Goal: Task Accomplishment & Management: Complete application form

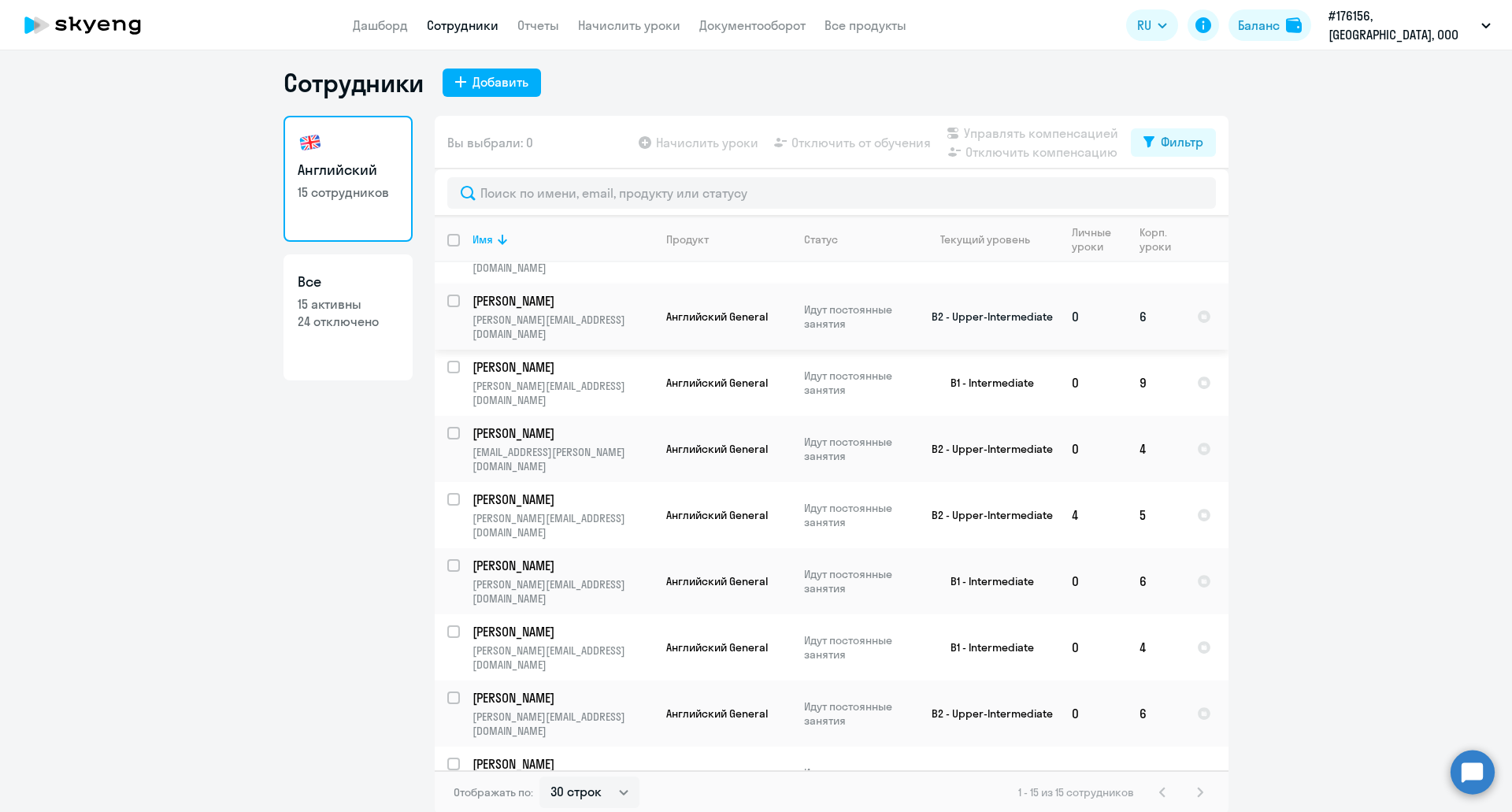
scroll to position [10, 0]
click at [617, 797] on select "30 строк 50 строк 100 строк" at bounding box center [589, 790] width 100 height 32
select select "50"
click at [539, 775] on select "30 строк 50 строк 100 строк" at bounding box center [589, 790] width 100 height 32
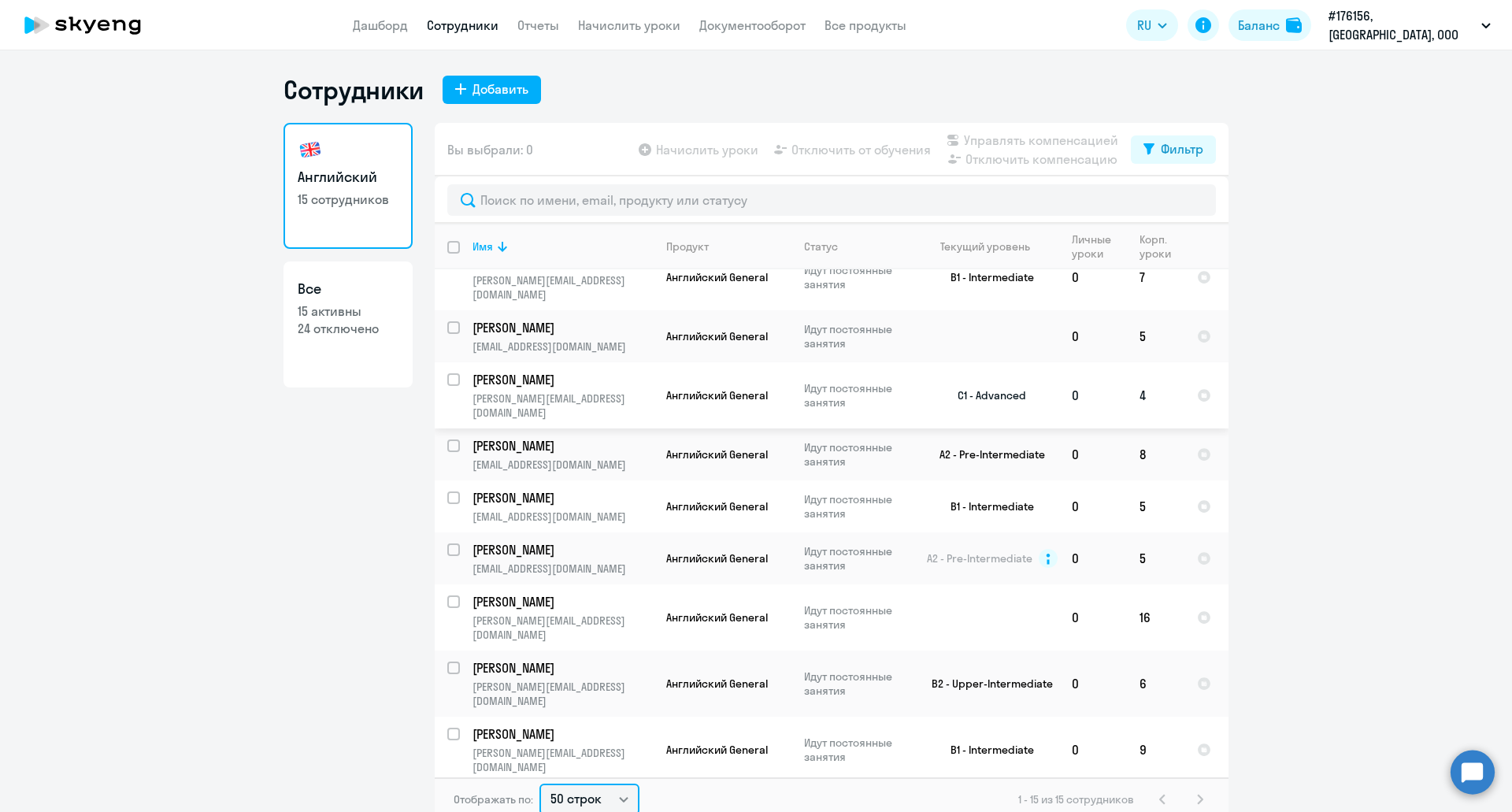
scroll to position [0, 0]
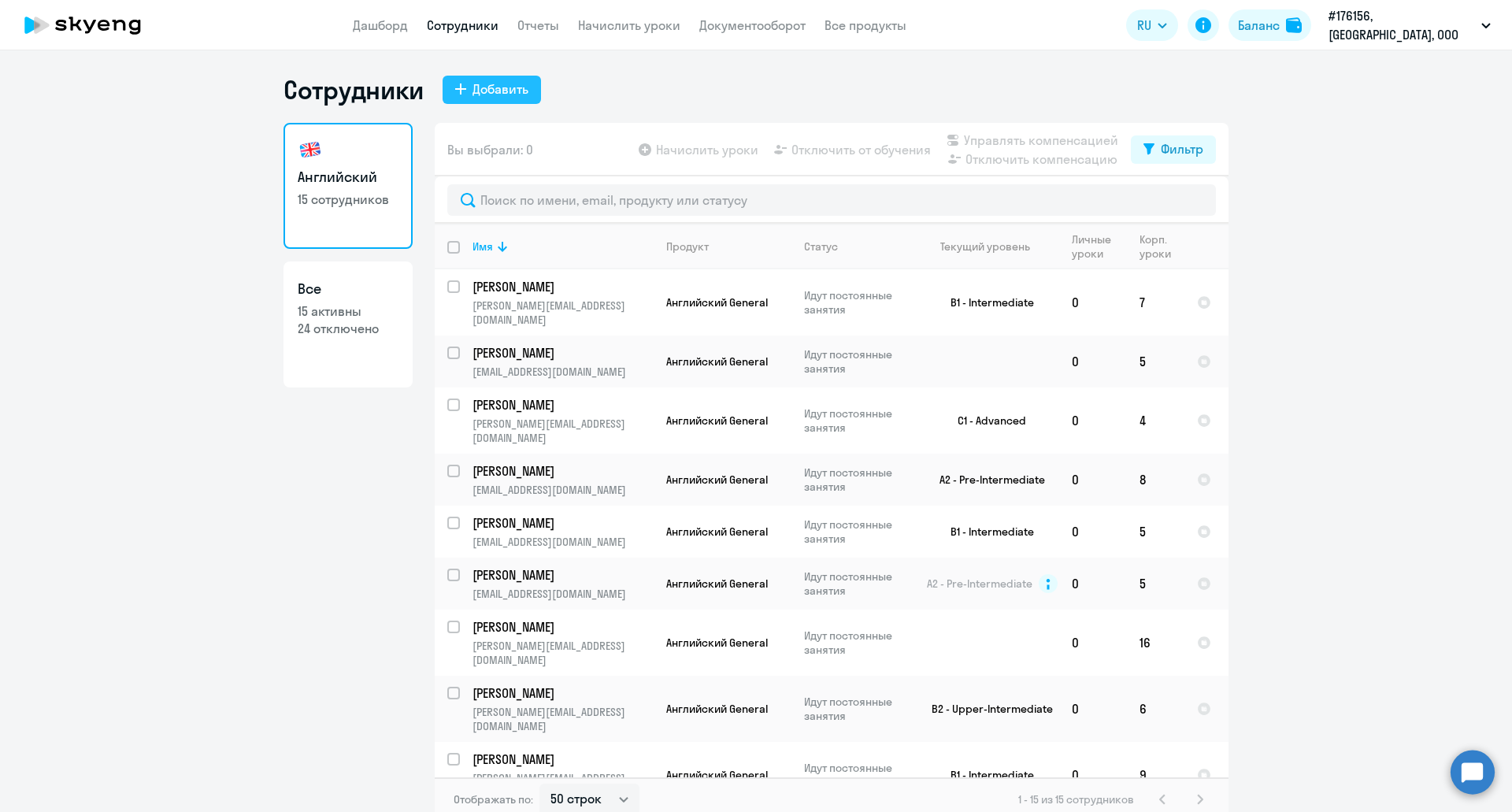
click at [495, 89] on div "Добавить" at bounding box center [500, 89] width 56 height 19
select select "english_adult_not_native_speaker"
select select "3"
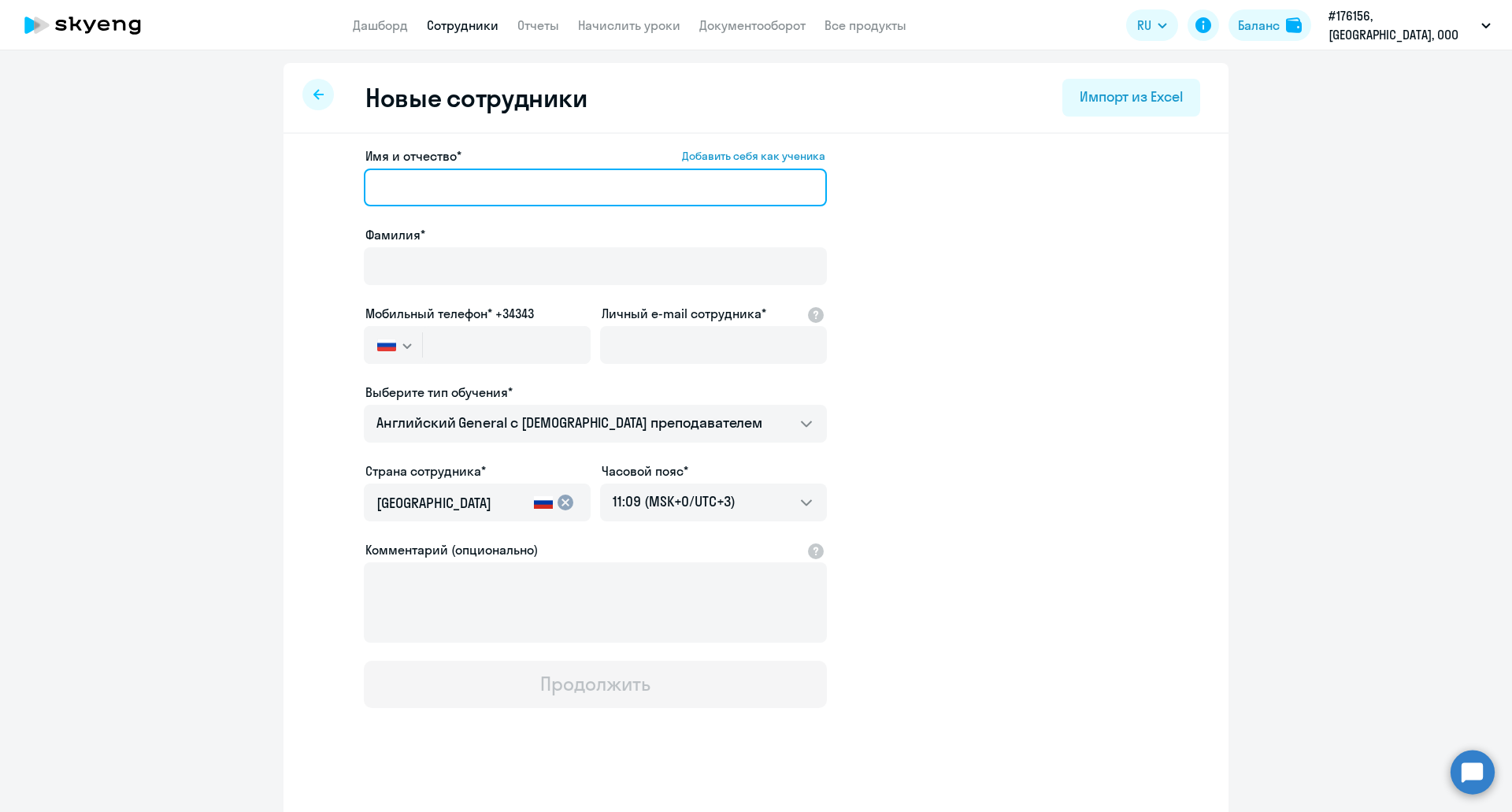
click at [510, 187] on input "Имя и отчество* Добавить себя как ученика" at bounding box center [595, 188] width 463 height 38
type input "[PERSON_NAME]"
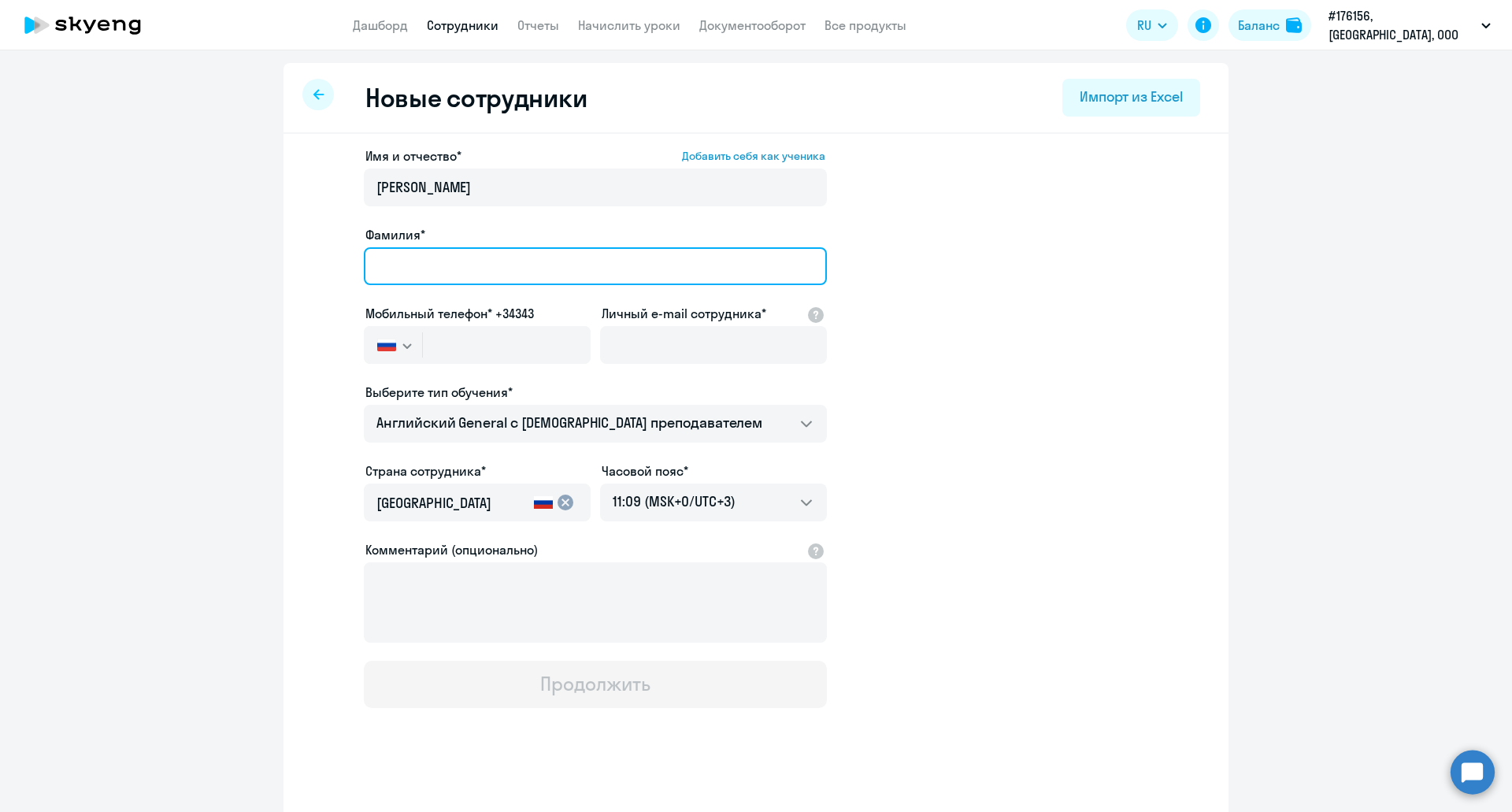
click at [469, 261] on input "Фамилия*" at bounding box center [595, 266] width 463 height 38
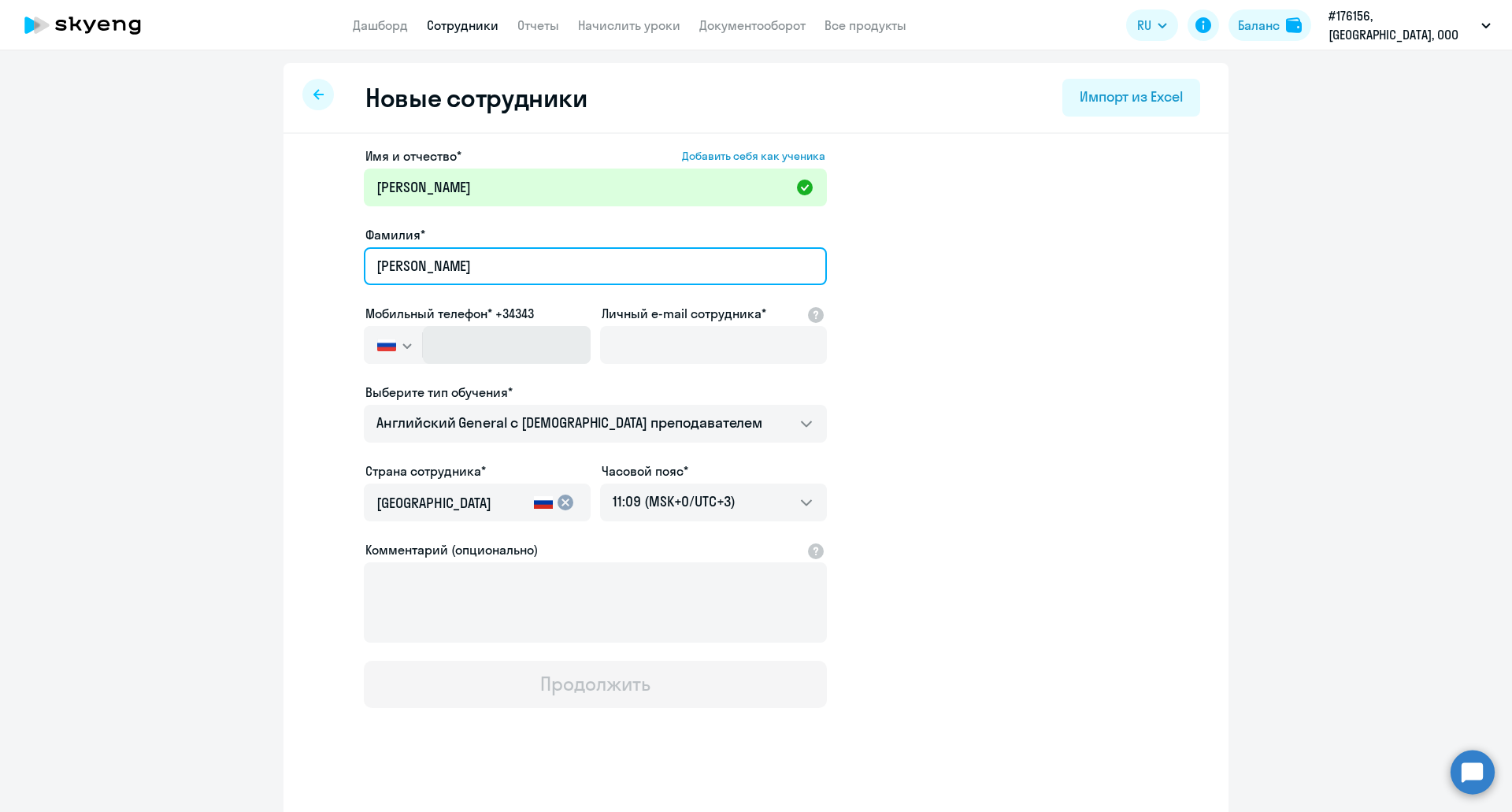
type input "[PERSON_NAME]"
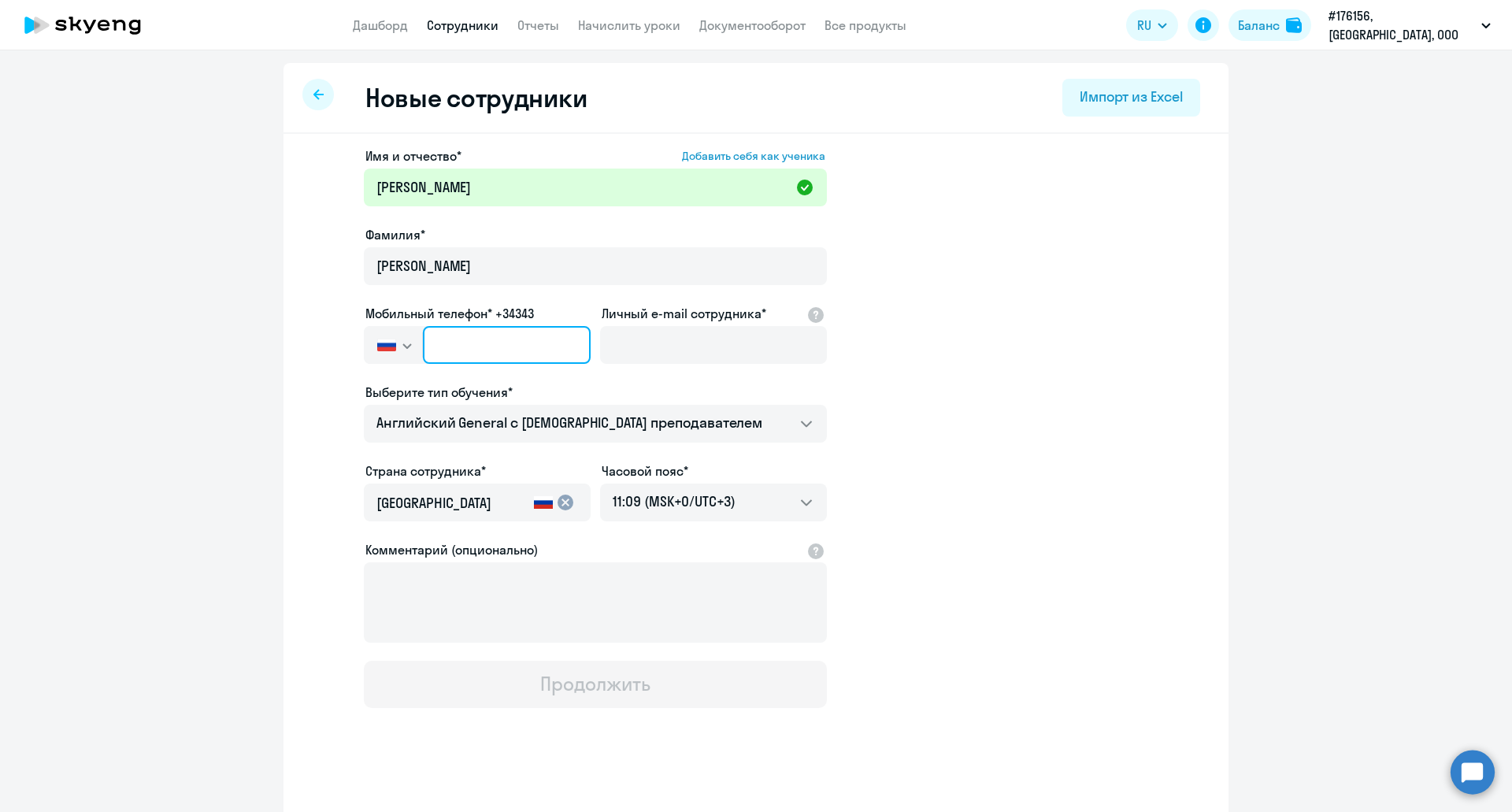
click at [488, 348] on input "text" at bounding box center [507, 345] width 168 height 38
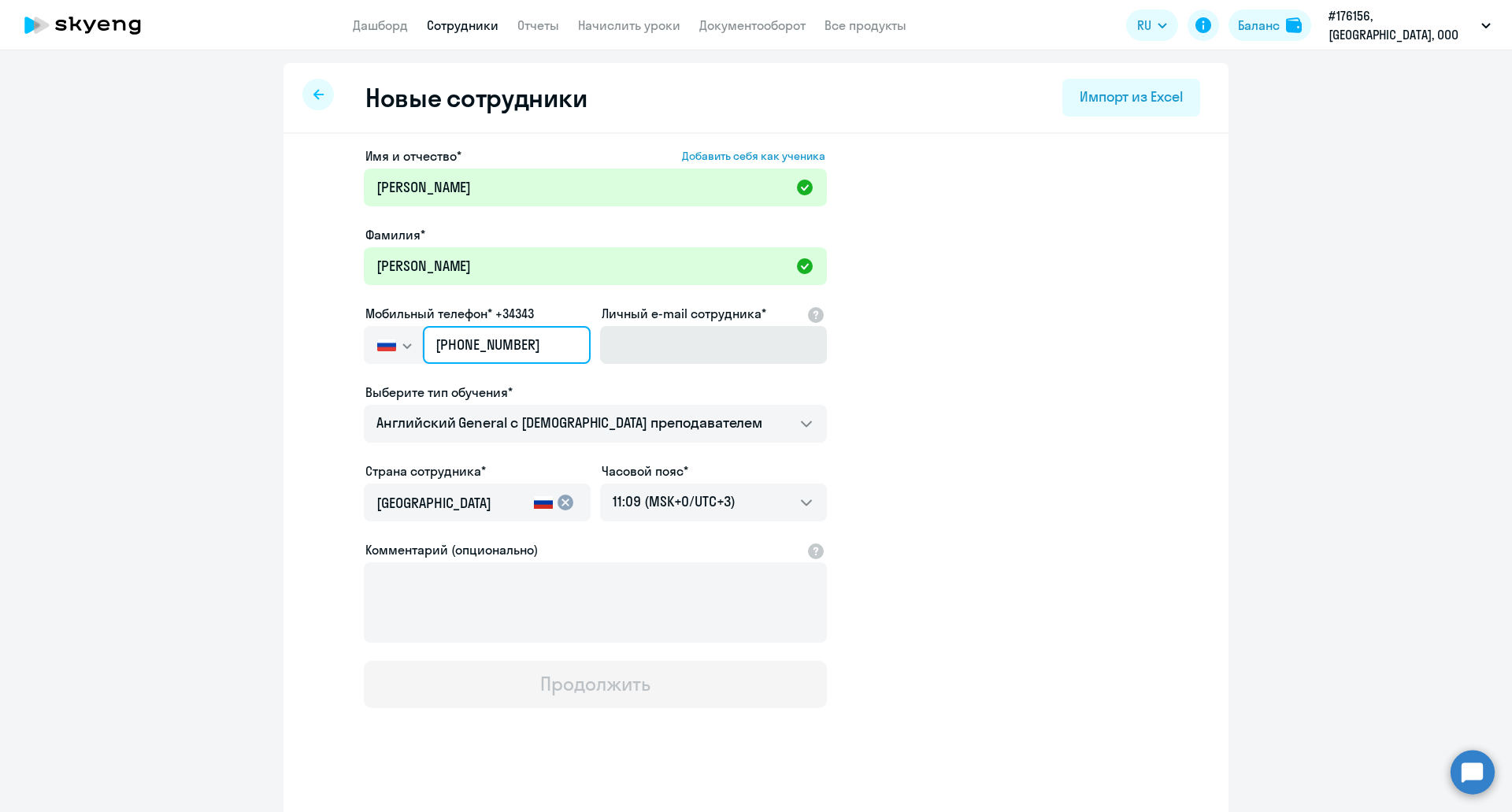
type input "[PHONE_NUMBER]"
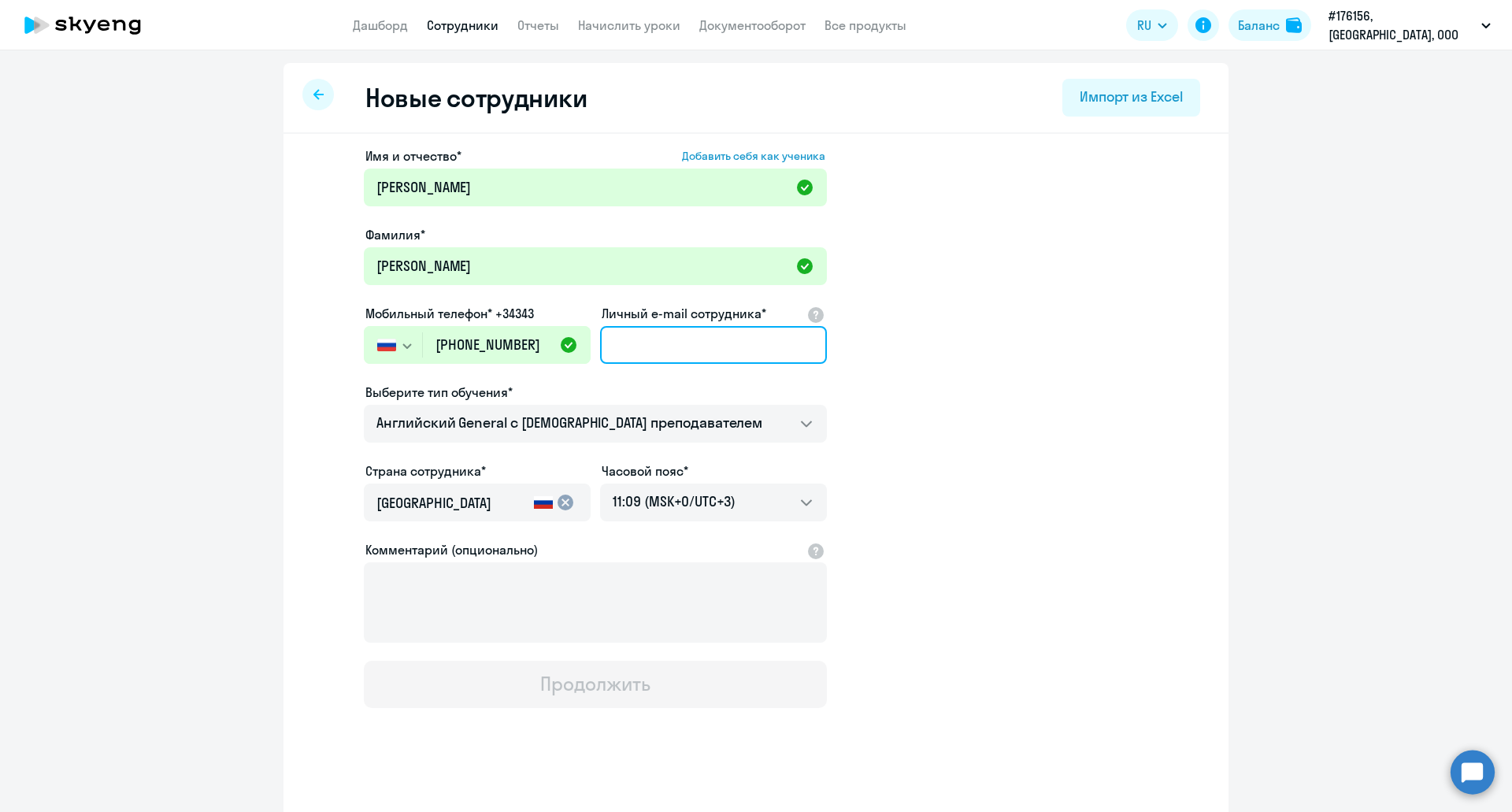
click at [639, 355] on input "Личный e-mail сотрудника*" at bounding box center [713, 345] width 227 height 38
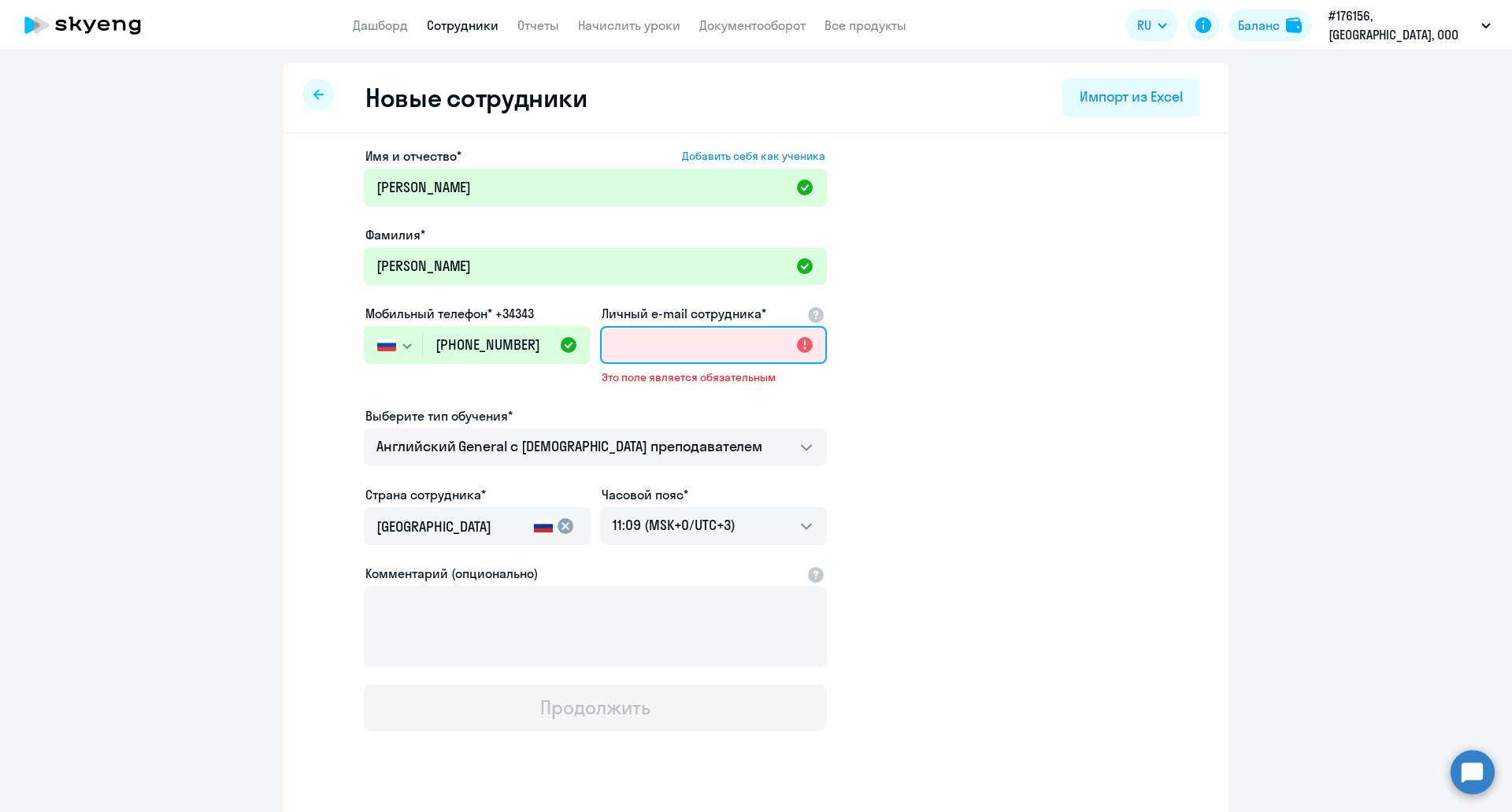
paste input "[PERSON_NAME][EMAIL_ADDRESS][DOMAIN_NAME]"
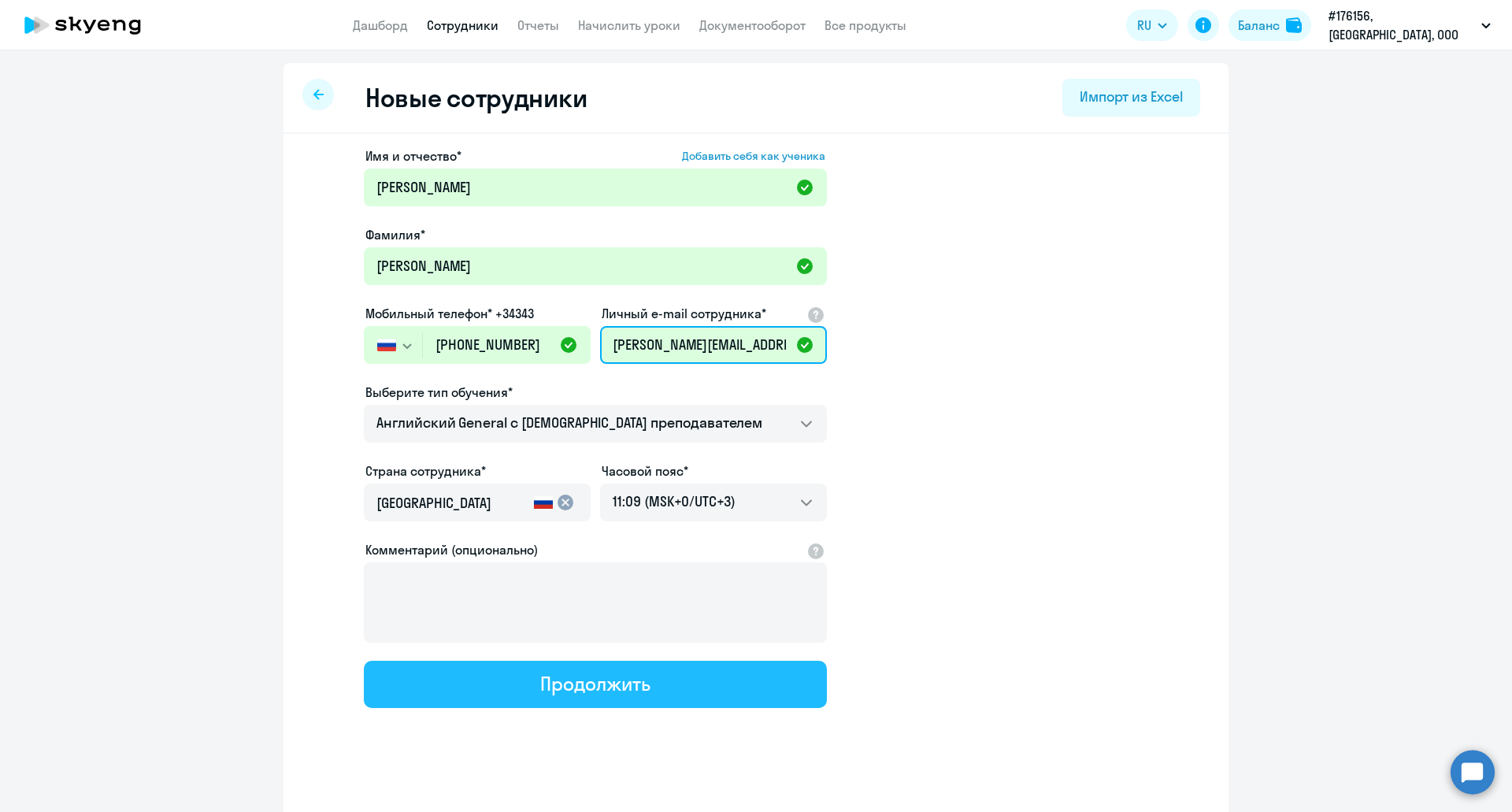
type input "[PERSON_NAME][EMAIL_ADDRESS][DOMAIN_NAME]"
click at [620, 692] on div "Продолжить" at bounding box center [594, 683] width 110 height 25
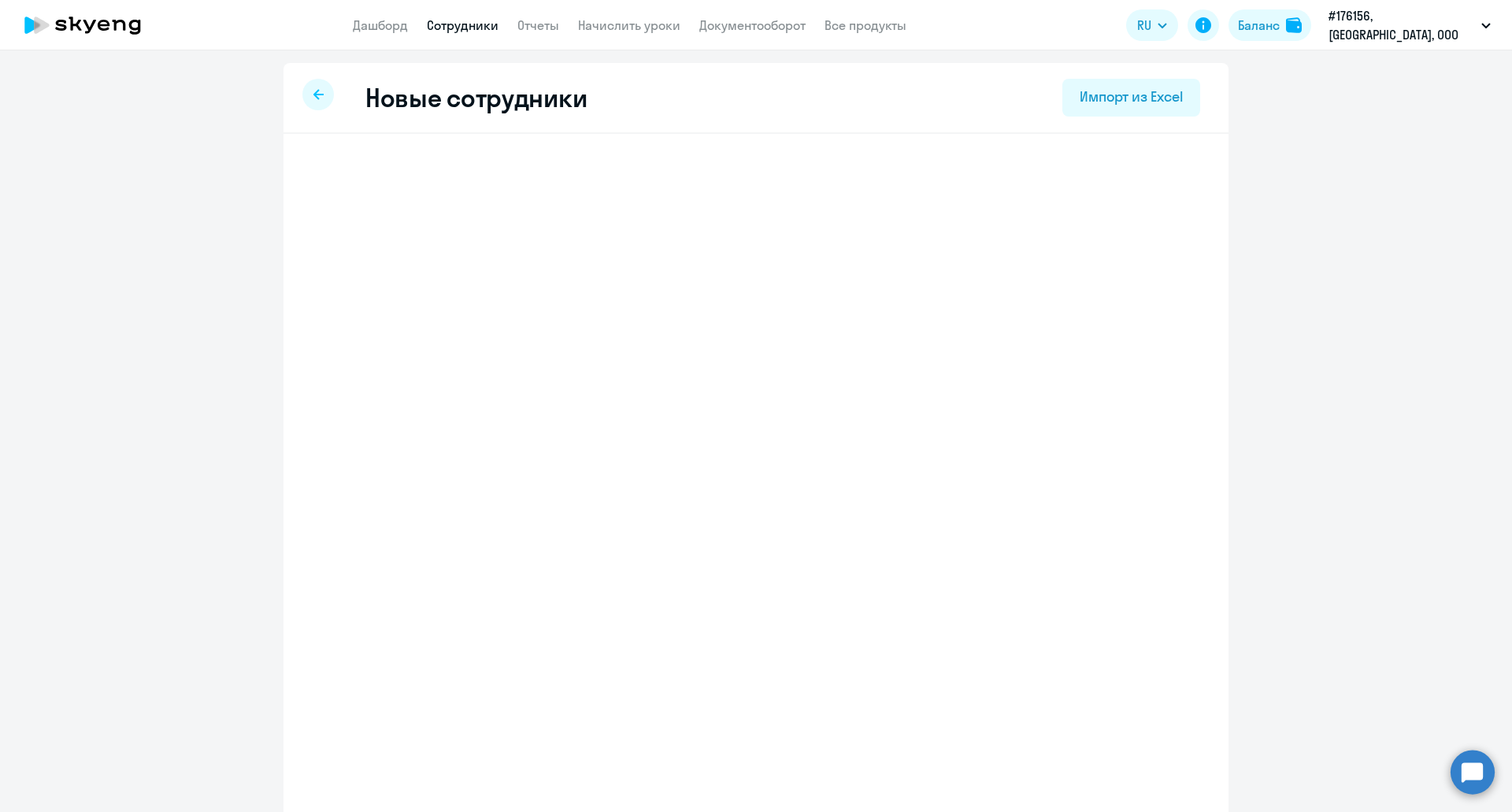
select select "english_adult_not_native_speaker"
select select "3"
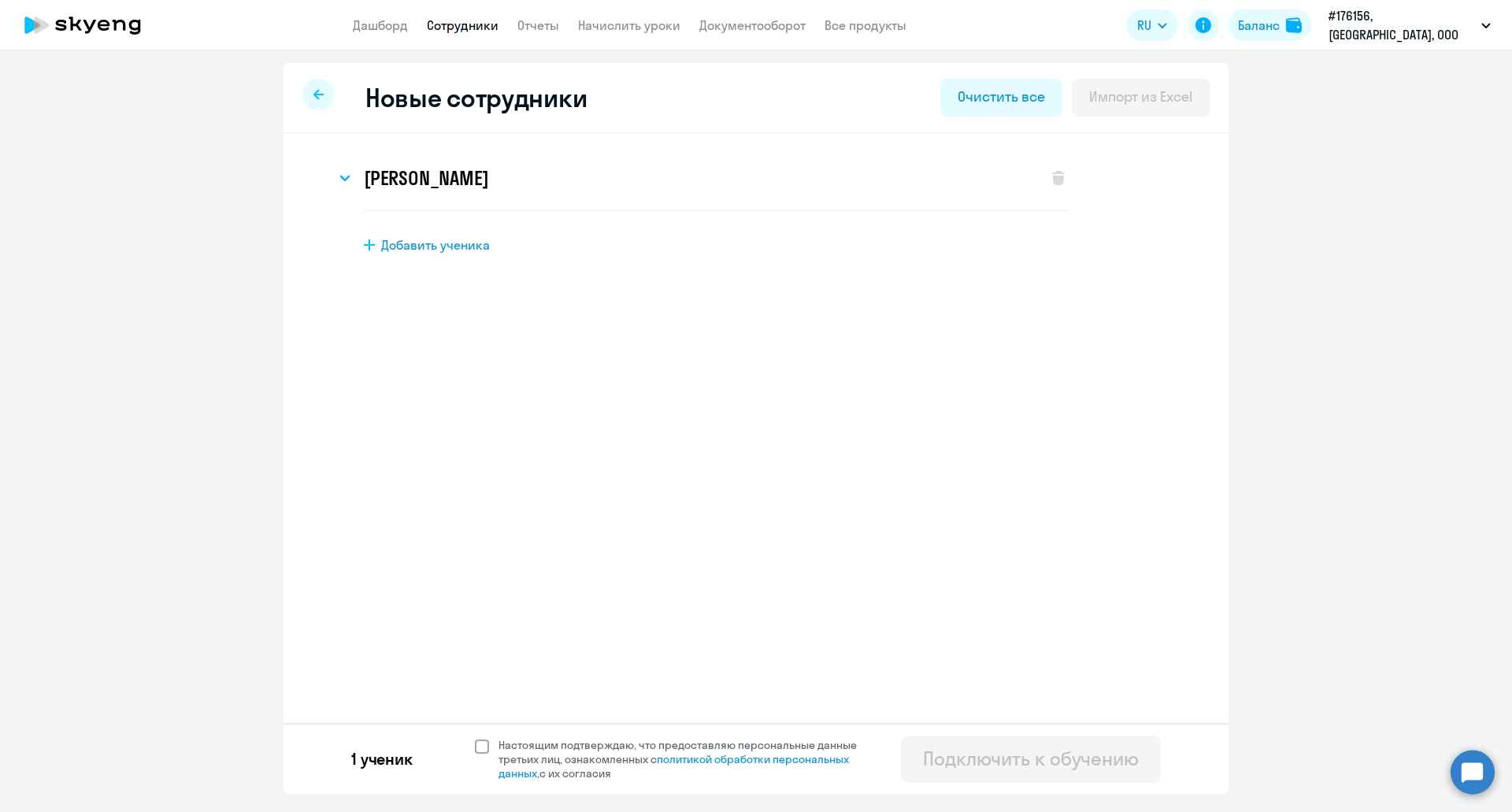
click at [484, 747] on span at bounding box center [482, 746] width 14 height 14
click at [475, 738] on input "Настоящим подтверждаю, что предоставляю персональные данные третьих лиц, ознако…" at bounding box center [474, 737] width 1 height 1
checkbox input "true"
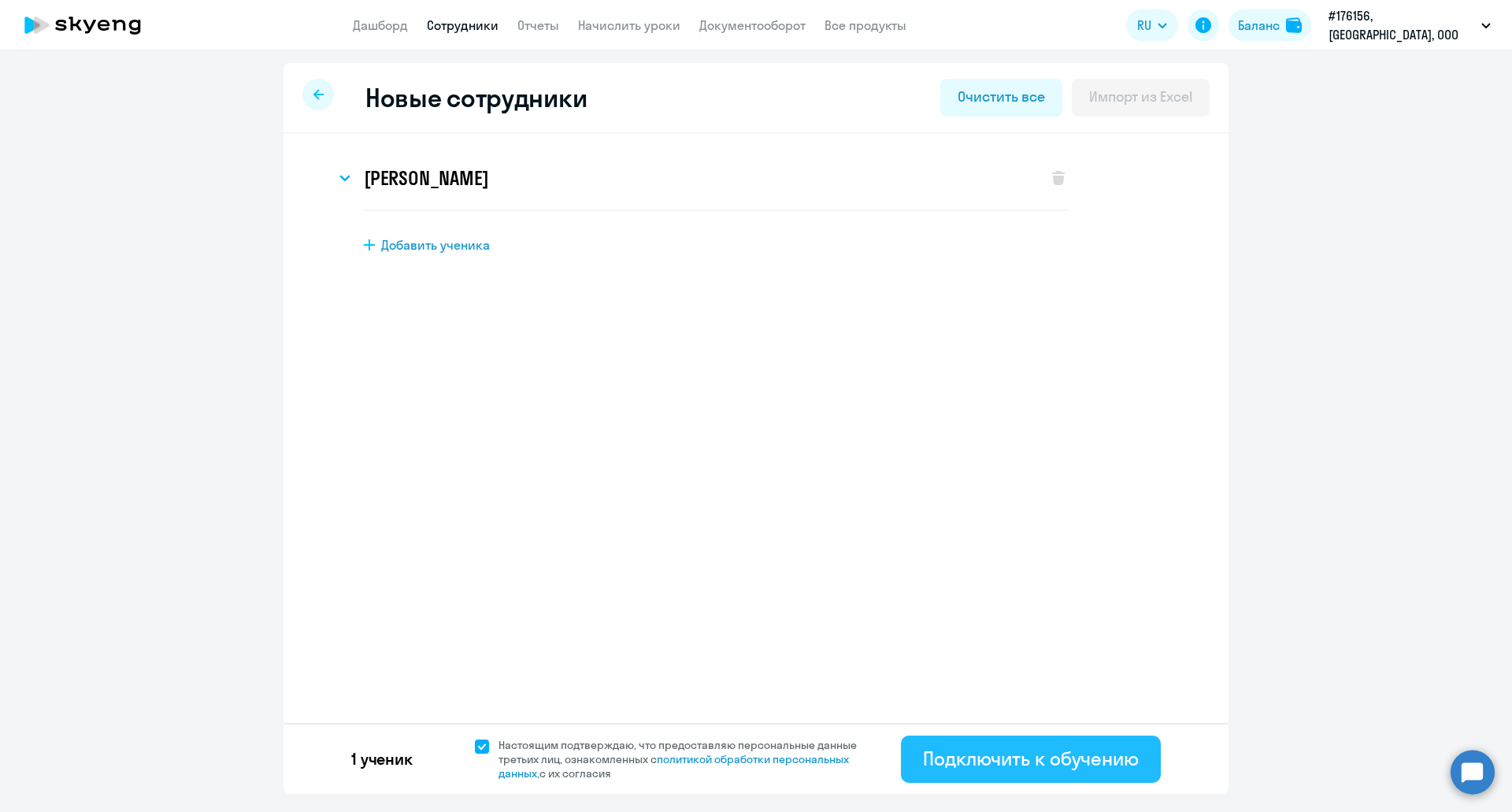
click at [952, 769] on div "Подключить к обучению" at bounding box center [1031, 758] width 216 height 25
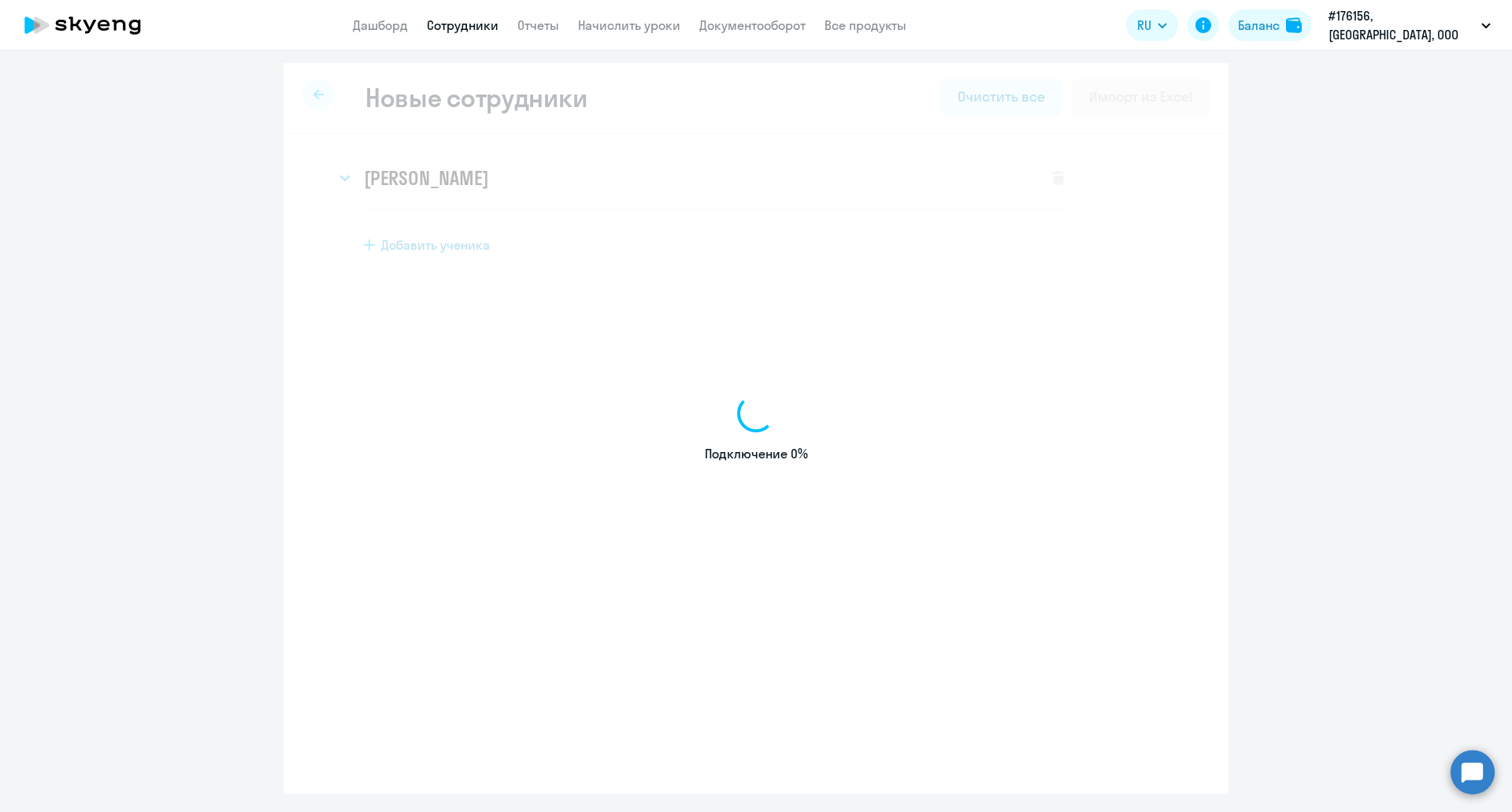
select select "english_adult_not_native_speaker"
select select "3"
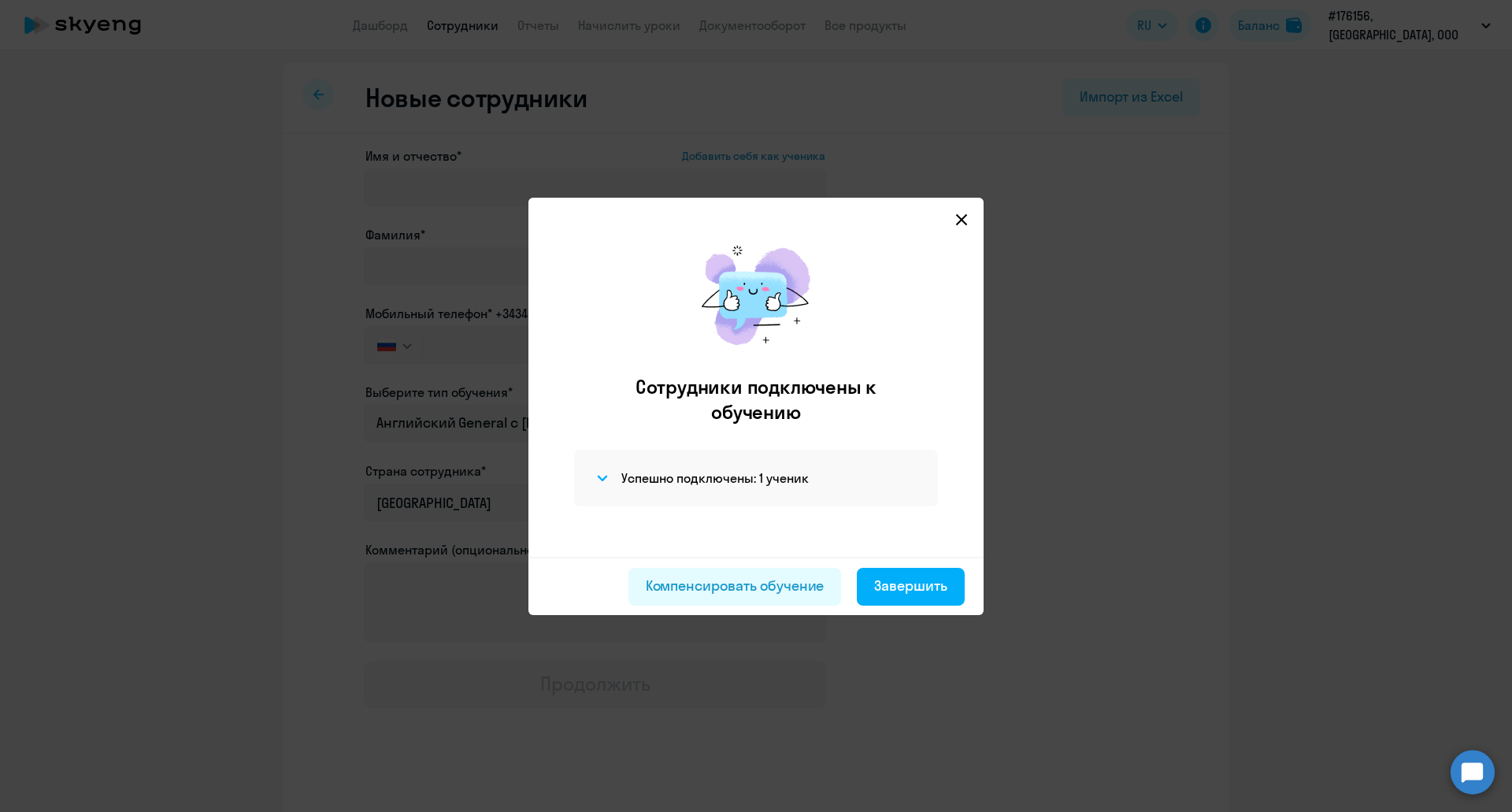
click at [963, 215] on icon at bounding box center [962, 220] width 13 height 13
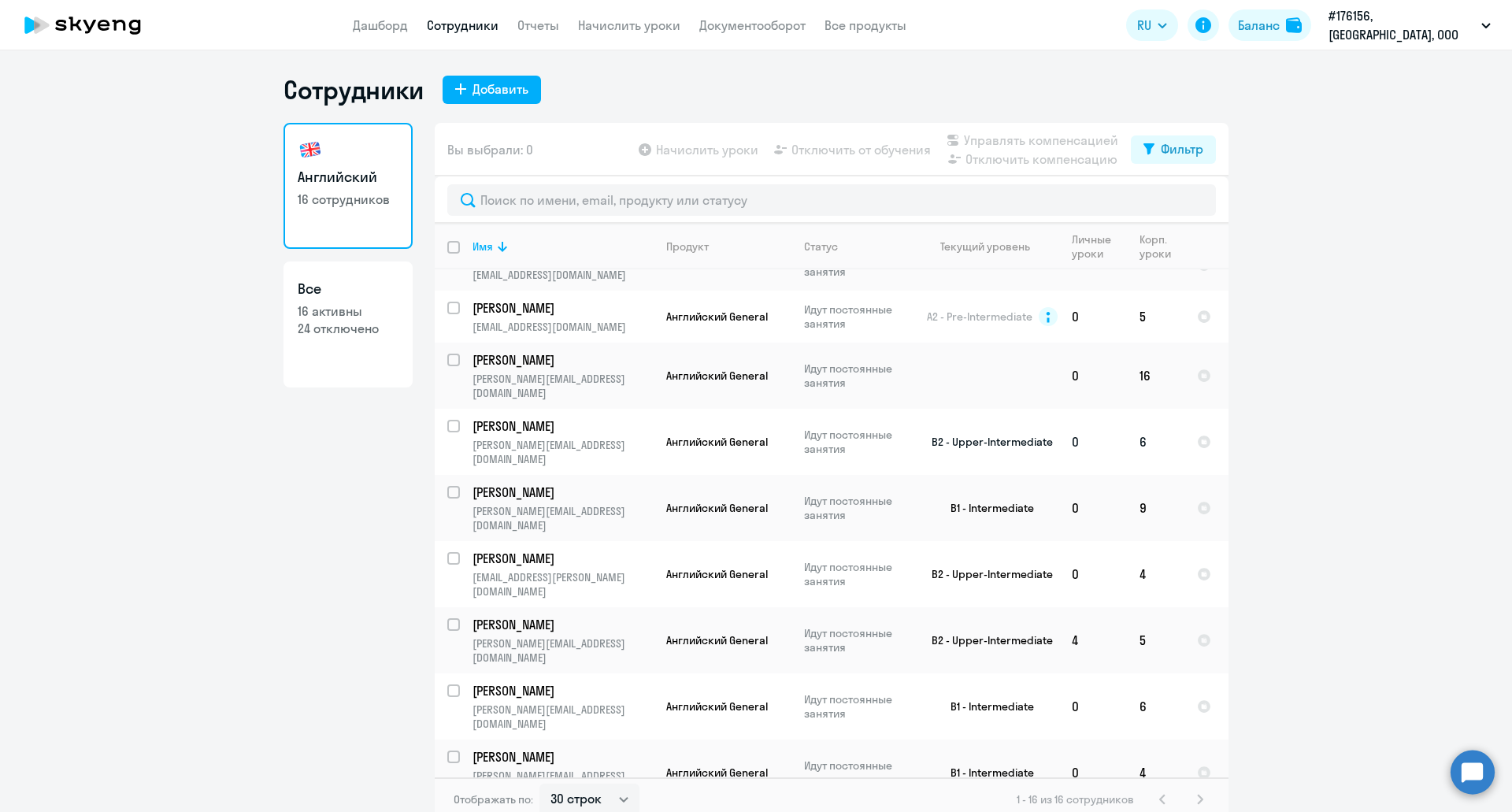
scroll to position [451, 0]
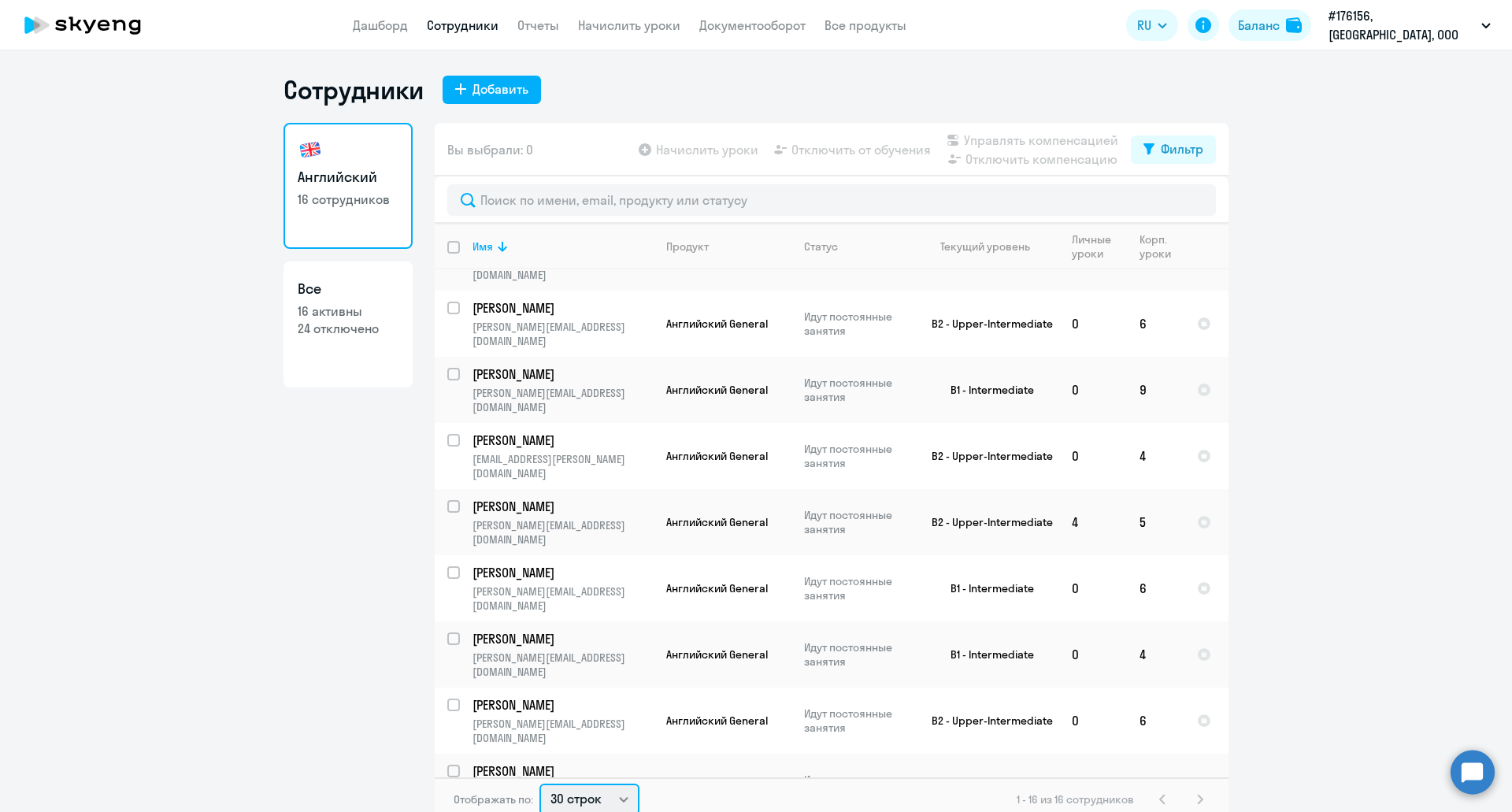
click at [597, 791] on select "30 строк 50 строк 100 строк" at bounding box center [589, 799] width 100 height 32
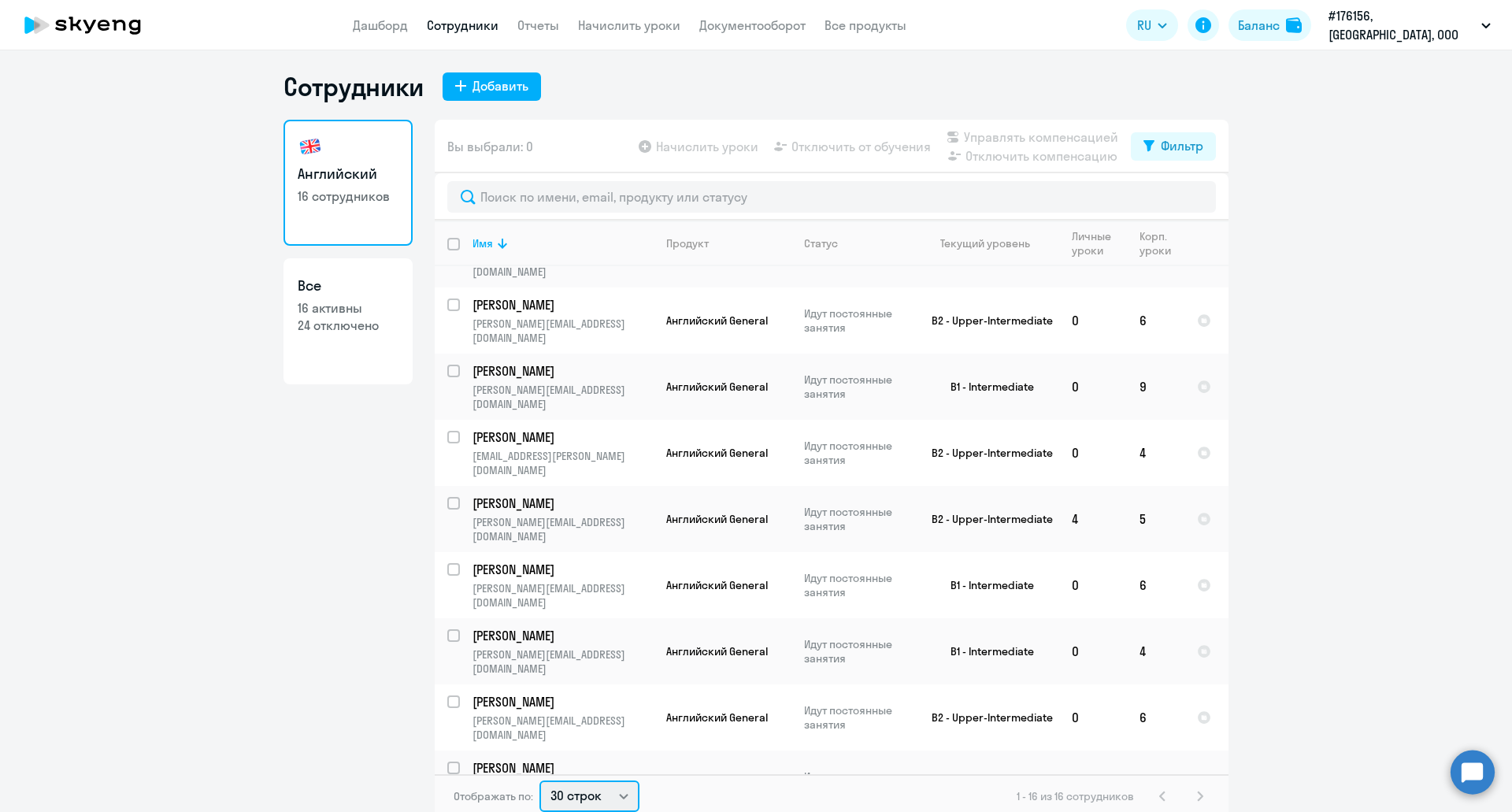
select select "50"
click at [539, 780] on select "30 строк 50 строк 100 строк" at bounding box center [589, 796] width 100 height 32
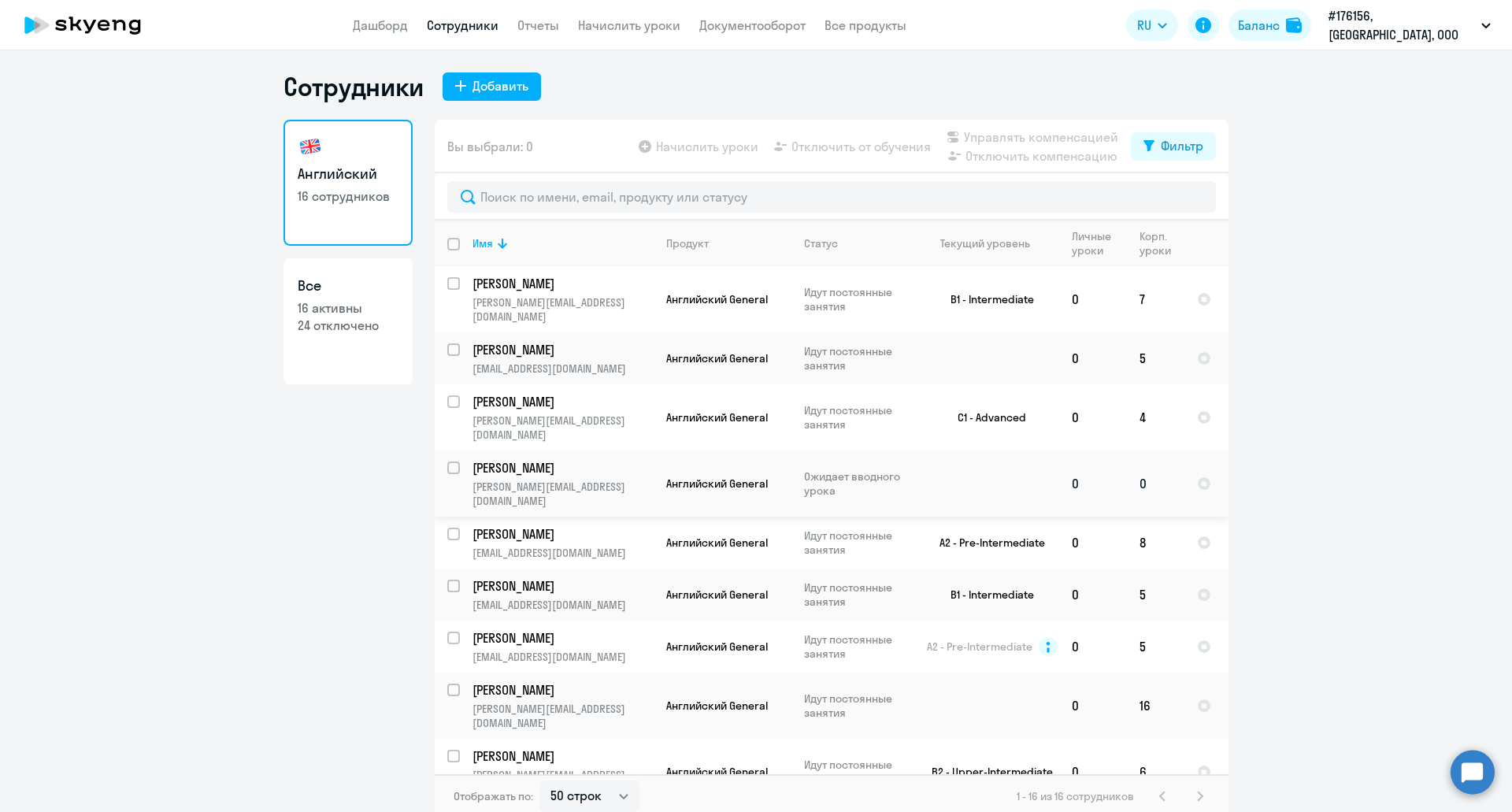
click at [447, 461] on input "select row 43063100" at bounding box center [463, 477] width 32 height 32
checkbox input "true"
click at [664, 148] on span "Начислить уроки" at bounding box center [707, 146] width 102 height 19
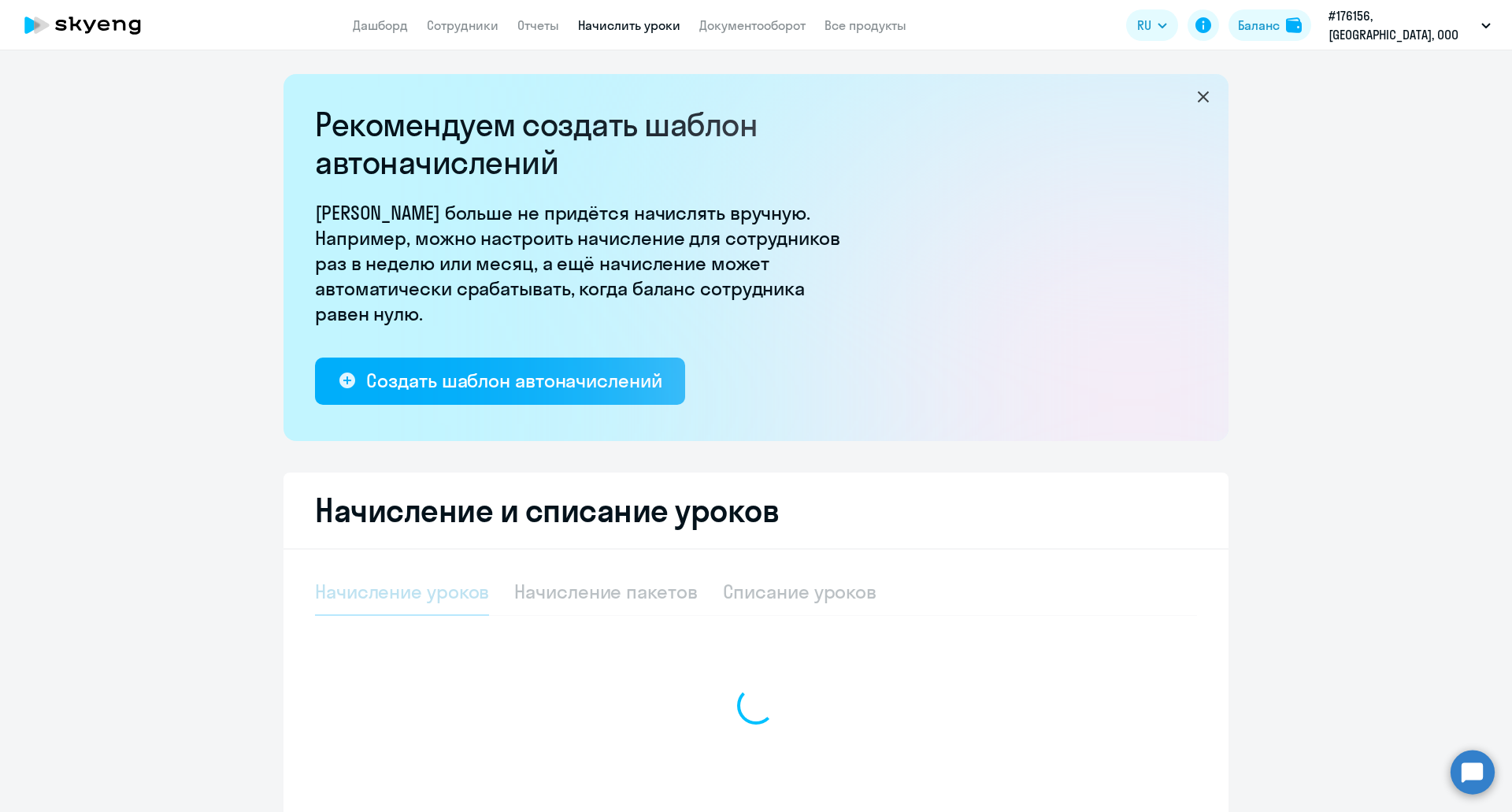
select select "10"
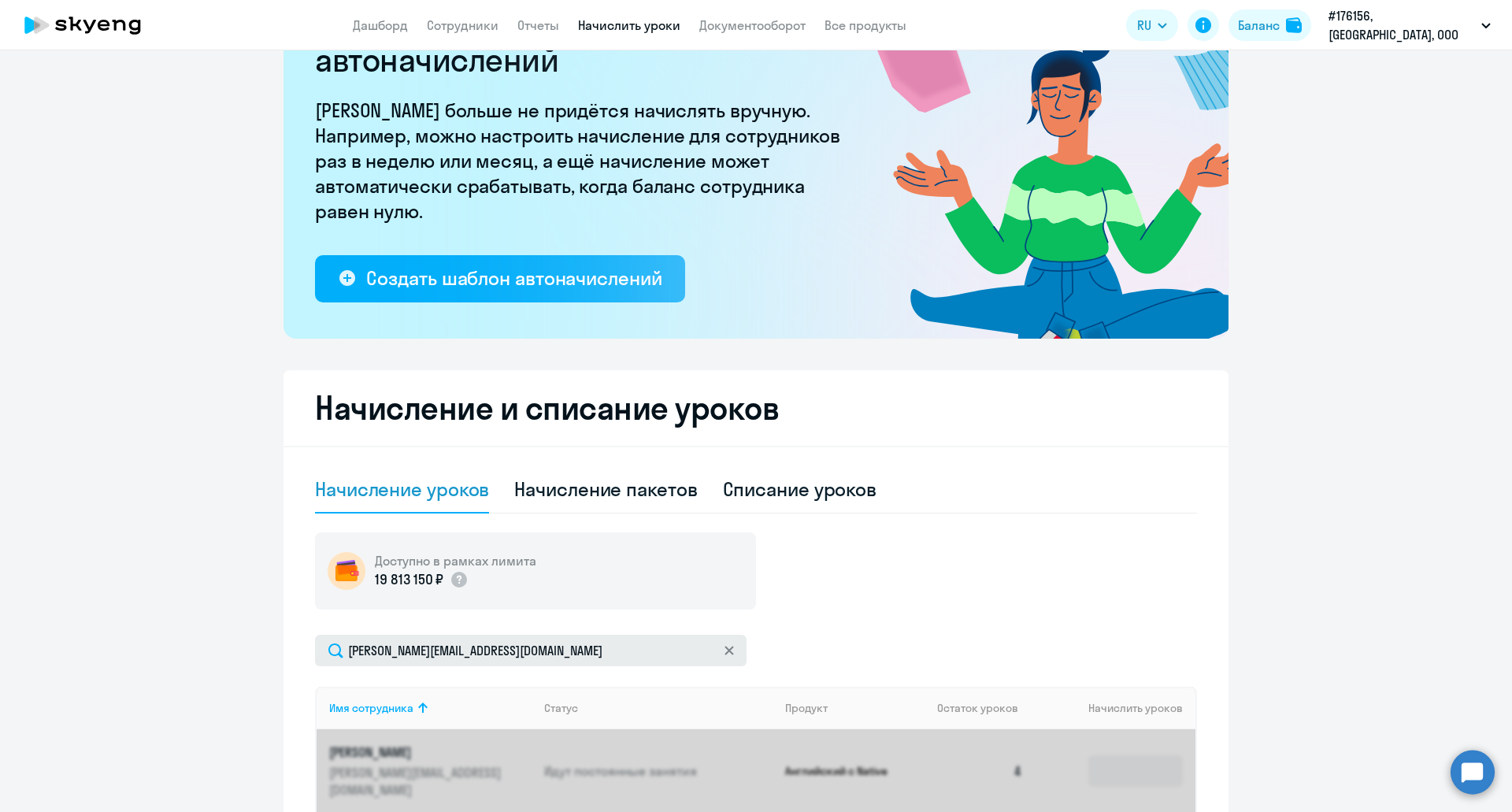
scroll to position [236, 0]
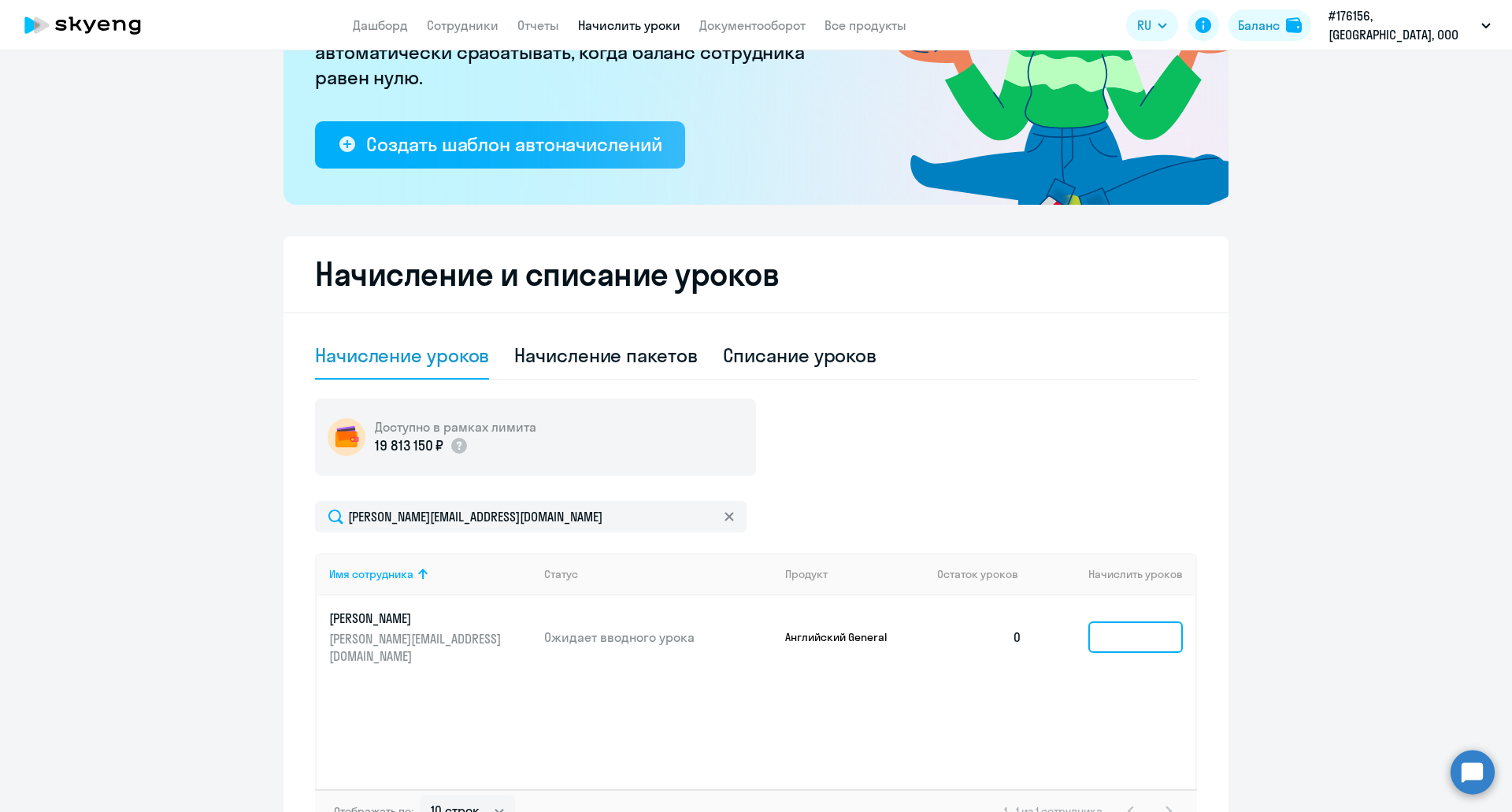
click at [1097, 630] on input at bounding box center [1136, 637] width 94 height 32
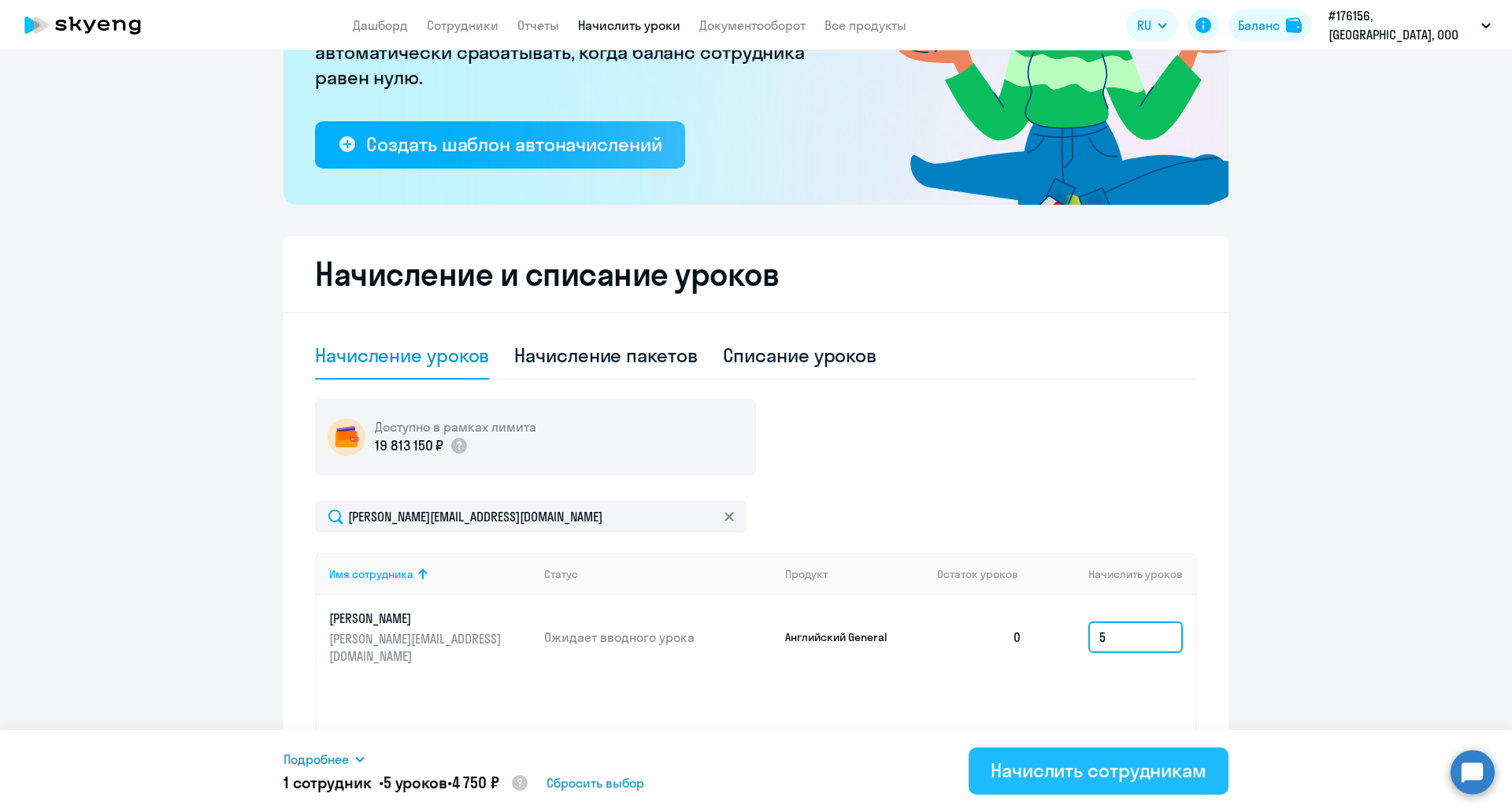
type input "5"
click at [1093, 776] on div "Начислить сотрудникам" at bounding box center [1099, 770] width 216 height 25
